Goal: Task Accomplishment & Management: Complete application form

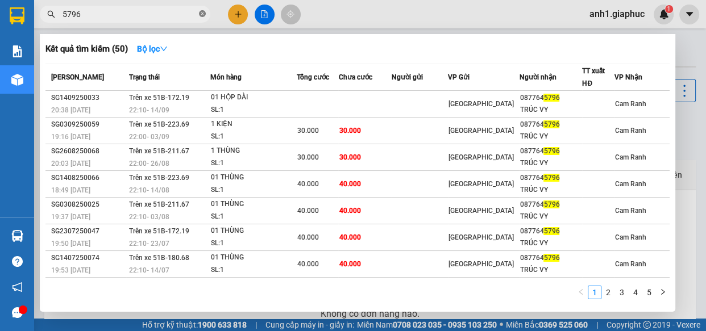
click at [202, 13] on icon "close-circle" at bounding box center [202, 13] width 7 height 7
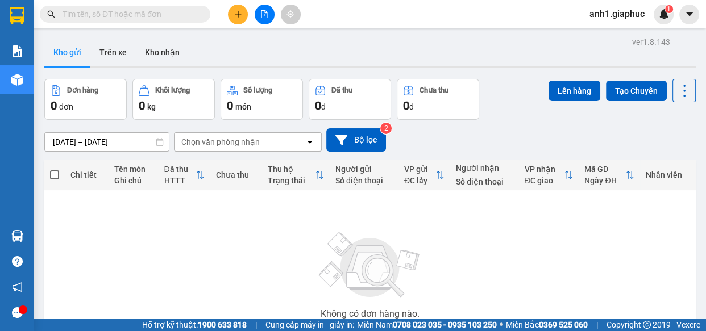
click at [112, 13] on input "text" at bounding box center [130, 14] width 134 height 13
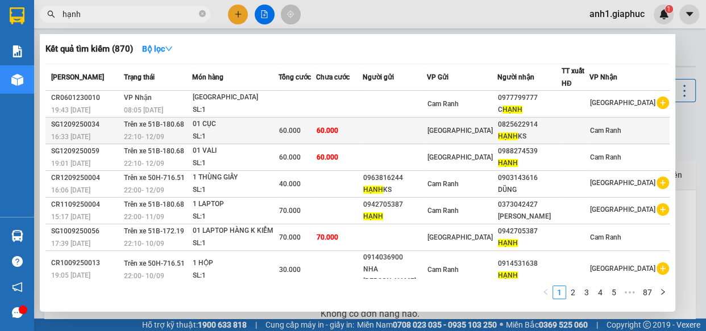
type input "hạnh"
drag, startPoint x: 509, startPoint y: 123, endPoint x: 555, endPoint y: 128, distance: 46.3
click at [555, 128] on div "0825622914" at bounding box center [529, 125] width 63 height 12
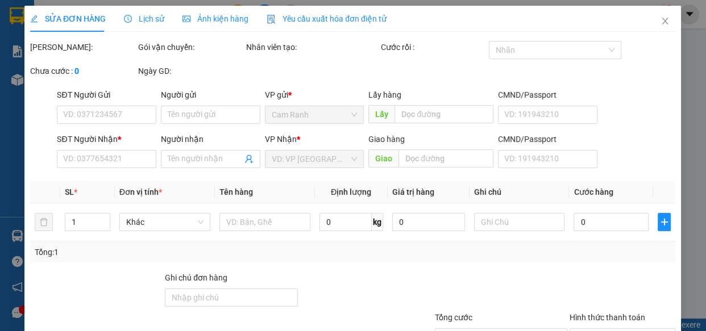
type input "0825622914"
type input "HẠNH KS"
type input "60.000"
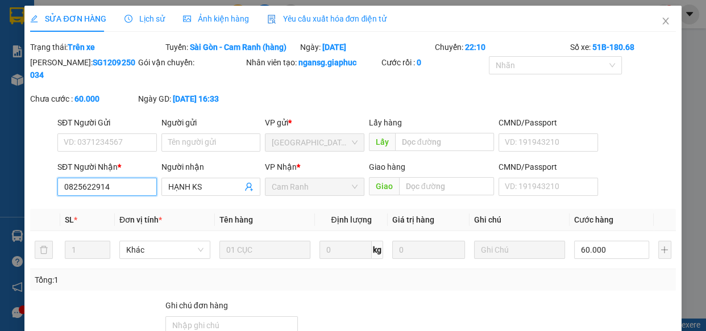
drag, startPoint x: 61, startPoint y: 184, endPoint x: 111, endPoint y: 189, distance: 50.3
click at [111, 189] on input "0825622914" at bounding box center [106, 187] width 99 height 18
click at [661, 22] on icon "close" at bounding box center [665, 20] width 9 height 9
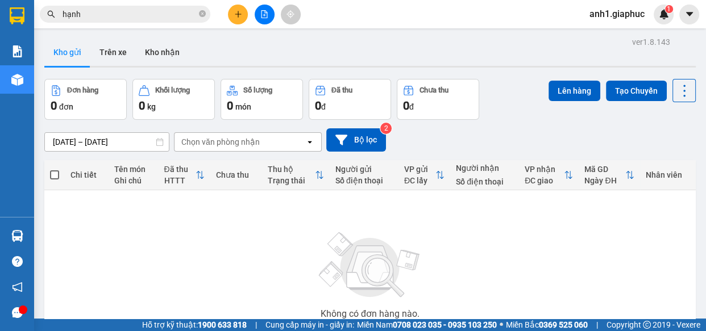
click at [237, 15] on icon "plus" at bounding box center [238, 14] width 8 height 8
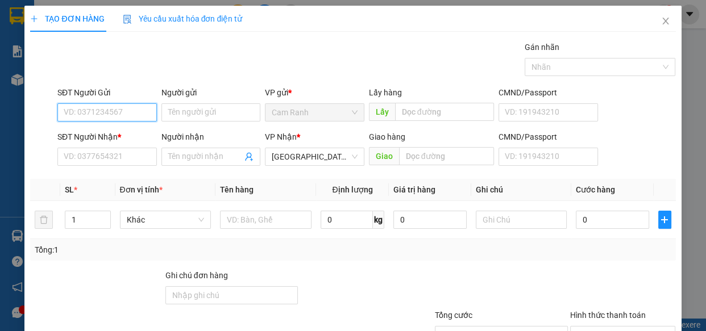
paste input "0825622914"
type input "0825622914"
click at [116, 136] on div "0825622914 - HẠNH KS" at bounding box center [106, 135] width 85 height 13
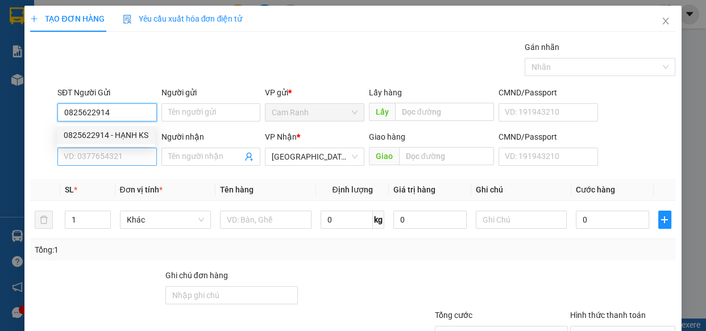
type input "HẠNH KS"
type input "0825622914"
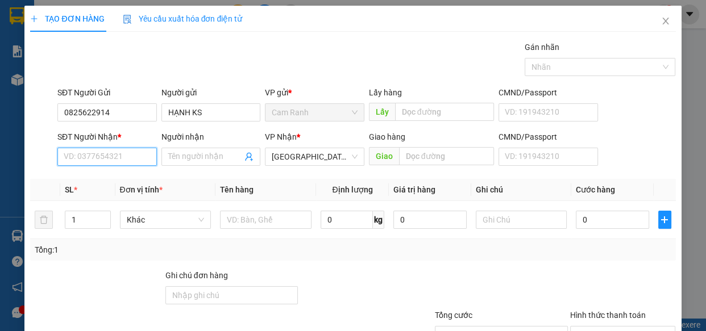
click at [114, 155] on input "SĐT Người Nhận *" at bounding box center [106, 157] width 99 height 18
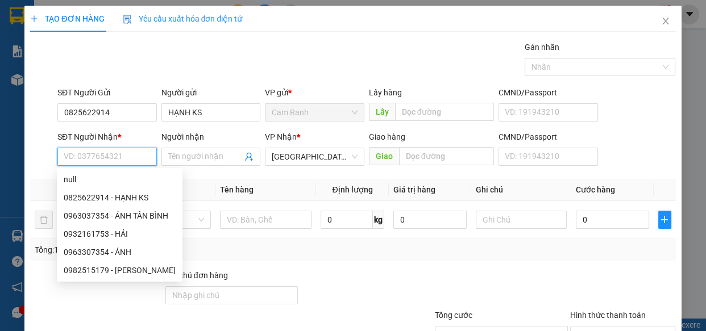
click at [115, 160] on input "SĐT Người Nhận *" at bounding box center [106, 157] width 99 height 18
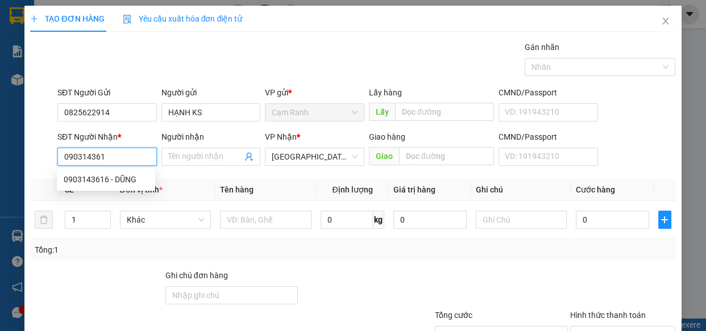
type input "0903143616"
click at [117, 173] on div "0903143616 - DŨNG" at bounding box center [106, 179] width 85 height 13
type input "DŨNG"
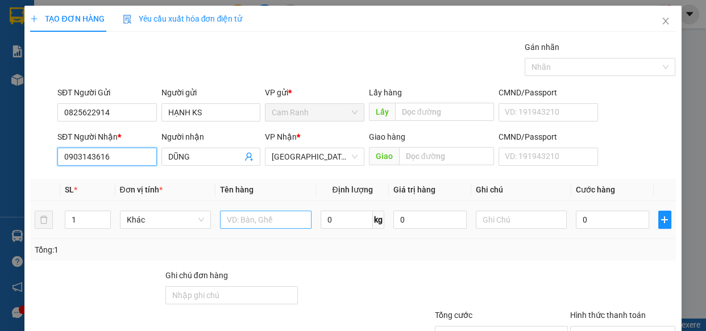
type input "0903143616"
click at [240, 217] on input "text" at bounding box center [266, 220] width 92 height 18
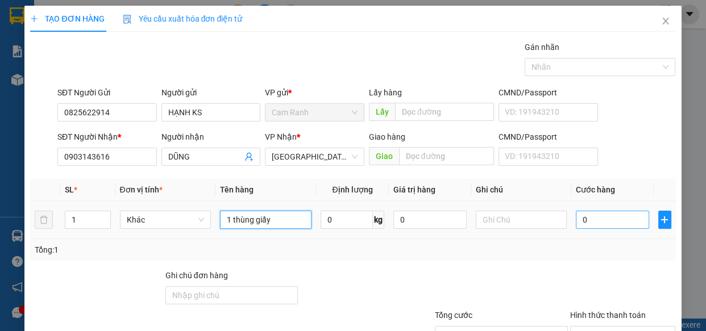
type input "1 thùng giấy"
click at [593, 215] on input "0" at bounding box center [612, 220] width 73 height 18
type input "5"
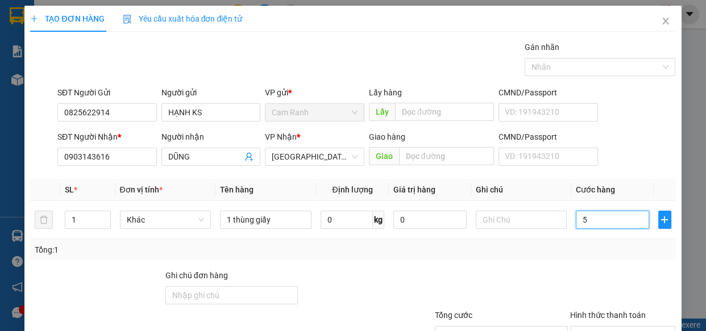
type input "50"
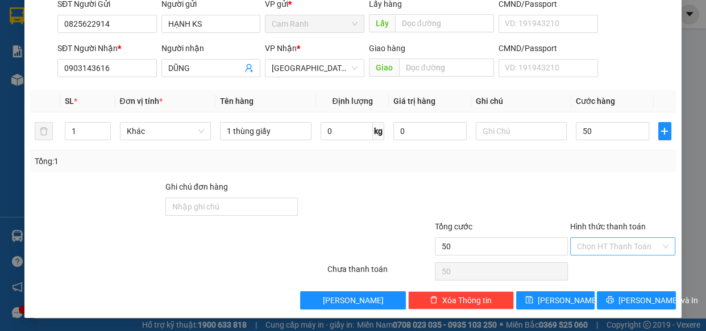
type input "50.000"
click at [608, 244] on input "Hình thức thanh toán" at bounding box center [619, 246] width 84 height 17
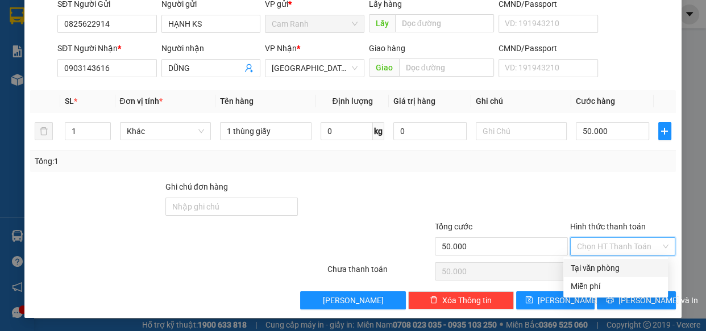
click at [596, 267] on div "Tại văn phòng" at bounding box center [615, 268] width 91 height 13
type input "0"
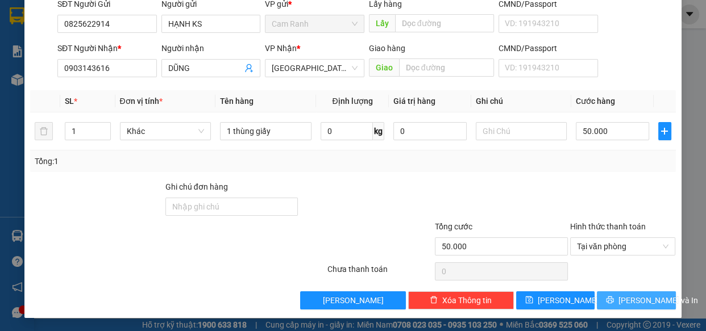
click at [614, 296] on icon "printer" at bounding box center [610, 300] width 8 height 8
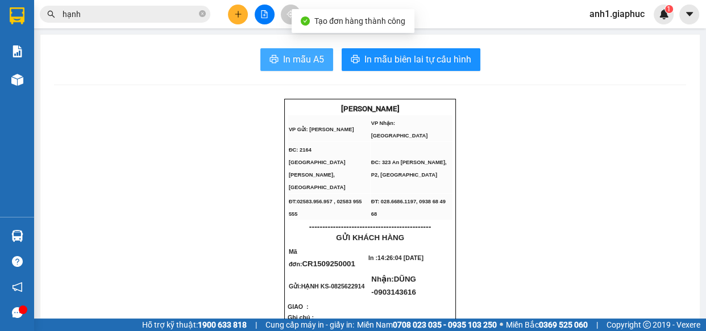
drag, startPoint x: 286, startPoint y: 59, endPoint x: 410, endPoint y: 195, distance: 184.3
click at [286, 59] on span "In mẫu A5" at bounding box center [303, 59] width 41 height 14
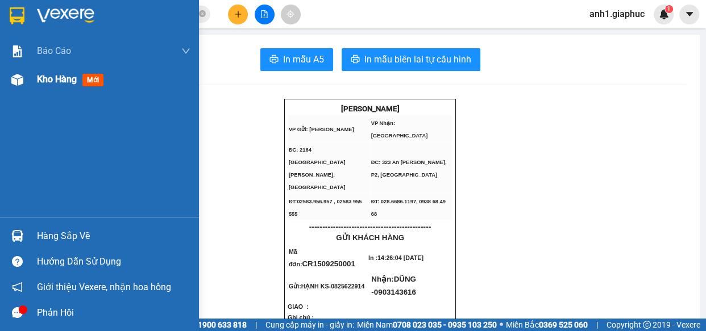
click at [59, 82] on span "Kho hàng" at bounding box center [57, 79] width 40 height 11
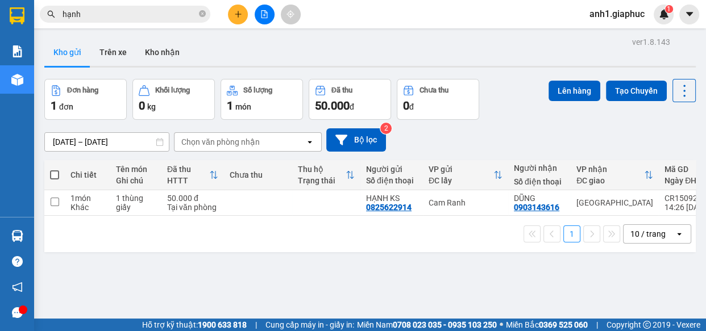
drag, startPoint x: 202, startPoint y: 11, endPoint x: 208, endPoint y: 13, distance: 5.9
click at [203, 11] on icon "close-circle" at bounding box center [202, 13] width 7 height 7
click at [244, 14] on button at bounding box center [238, 15] width 20 height 20
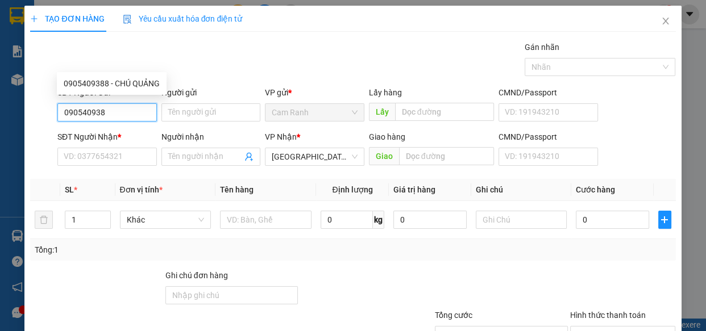
type input "0905409388"
click at [81, 86] on div "0905409388 - CHÚ QUẢNG" at bounding box center [112, 83] width 96 height 13
type input "CHÚ QUẢNG"
type input "0905409388"
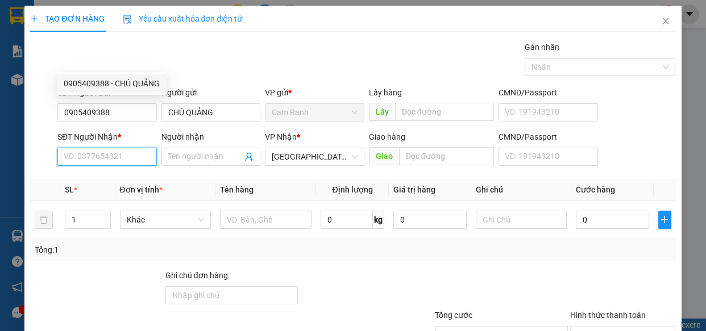
click at [85, 148] on input "SĐT Người Nhận *" at bounding box center [106, 157] width 99 height 18
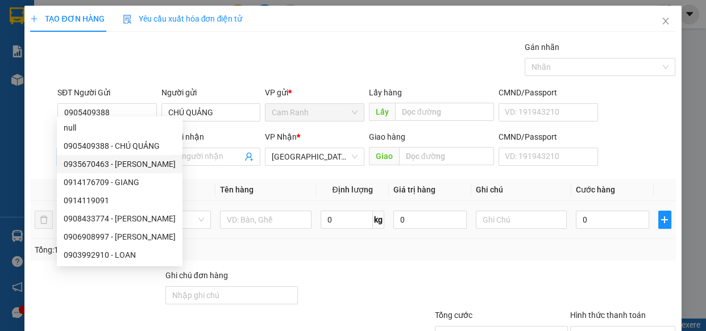
drag, startPoint x: 92, startPoint y: 162, endPoint x: 222, endPoint y: 152, distance: 130.5
click at [92, 161] on div "0935670463 - [PERSON_NAME]" at bounding box center [120, 164] width 112 height 13
type input "0935670463"
type input "VY"
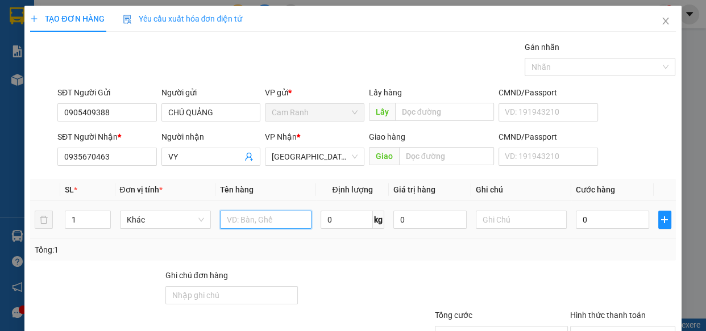
drag, startPoint x: 265, startPoint y: 175, endPoint x: 260, endPoint y: 157, distance: 18.2
click at [265, 211] on input "text" at bounding box center [266, 220] width 92 height 18
type input "1 HỒ SƠ"
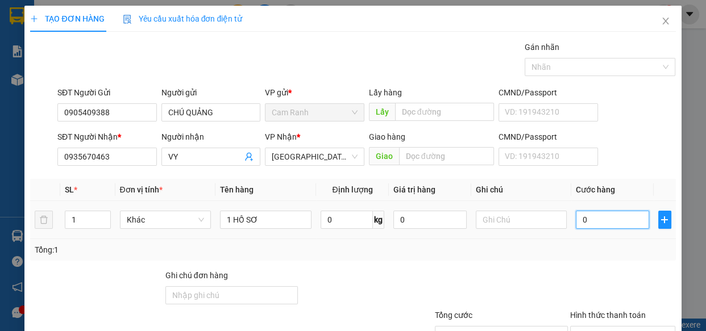
type input "2"
type input "20"
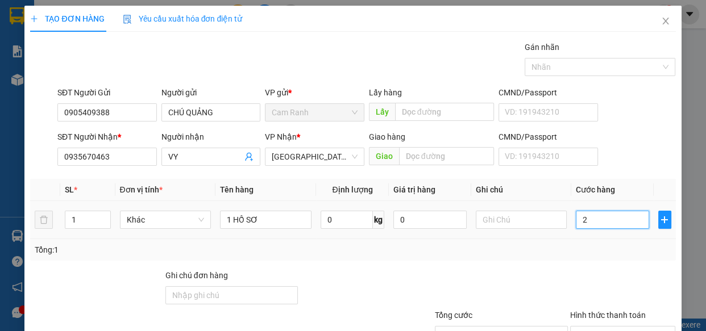
type input "20"
click at [606, 327] on input "Hình thức thanh toán" at bounding box center [619, 335] width 84 height 17
drag, startPoint x: 596, startPoint y: 267, endPoint x: 635, endPoint y: 305, distance: 54.7
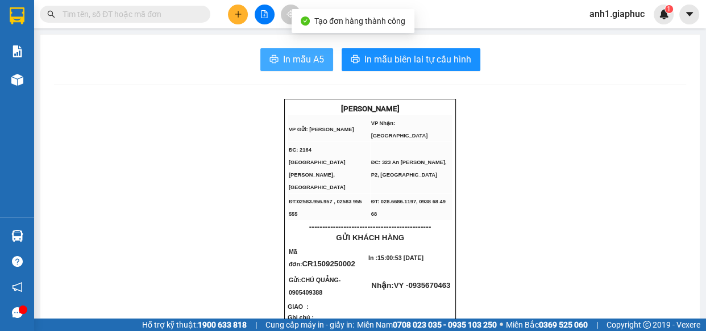
click at [307, 56] on span "In mẫu A5" at bounding box center [303, 59] width 41 height 14
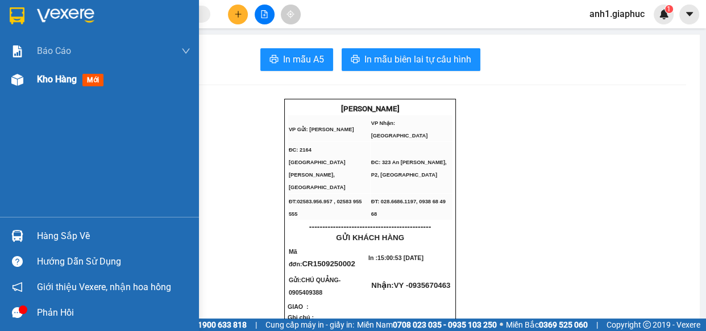
click at [45, 80] on span "Kho hàng" at bounding box center [57, 79] width 40 height 11
